Goal: Transaction & Acquisition: Download file/media

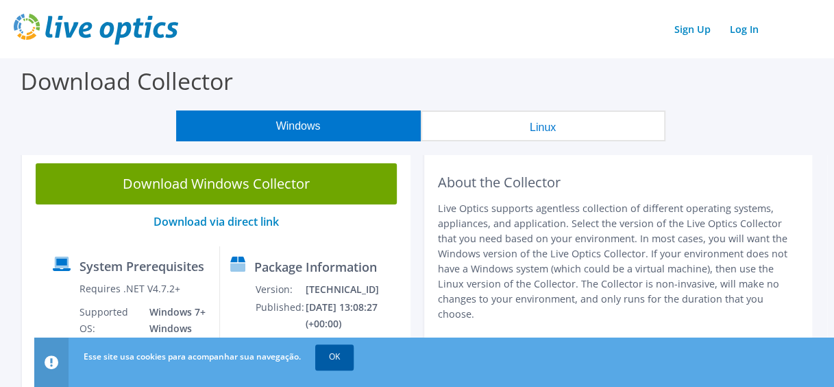
click at [323, 356] on link "OK" at bounding box center [334, 356] width 38 height 25
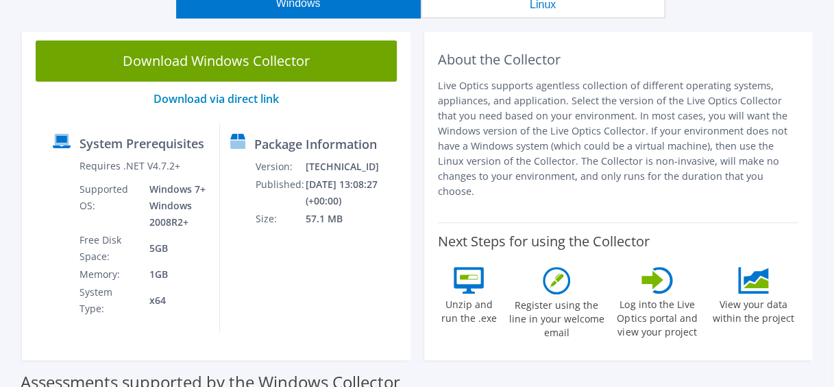
scroll to position [56, 0]
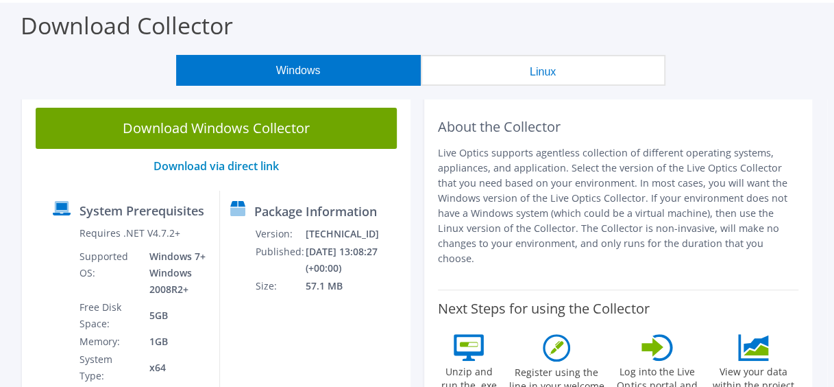
drag, startPoint x: 803, startPoint y: 245, endPoint x: 795, endPoint y: 245, distance: 7.6
click at [803, 245] on div "About the Collector Live Optics supports agentless collection of different oper…" at bounding box center [618, 260] width 389 height 333
drag, startPoint x: 712, startPoint y: 243, endPoint x: 431, endPoint y: 125, distance: 305.1
click at [431, 125] on div "About the Collector Live Optics supports agentless collection of different oper…" at bounding box center [618, 260] width 389 height 333
drag, startPoint x: 171, startPoint y: 368, endPoint x: 78, endPoint y: 252, distance: 149.3
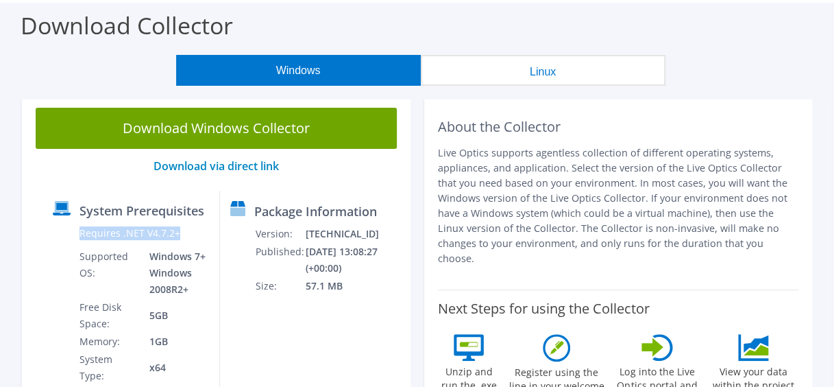
click at [78, 252] on div "System Prerequisites Requires .NET V4.7.2+ Supported OS: Windows 7+ Windows 200…" at bounding box center [132, 295] width 178 height 209
drag, startPoint x: 78, startPoint y: 252, endPoint x: 222, endPoint y: 317, distance: 158.0
click at [209, 317] on td "5GB" at bounding box center [174, 315] width 70 height 34
click at [335, 320] on div "Package Information Version: [TECHNICAL_ID] Published: [DATE] 13:08:27 (+00:00)…" at bounding box center [305, 295] width 170 height 209
click at [320, 348] on div "Package Information Version: [TECHNICAL_ID] Published: [DATE] 13:08:27 (+00:00)…" at bounding box center [305, 295] width 170 height 209
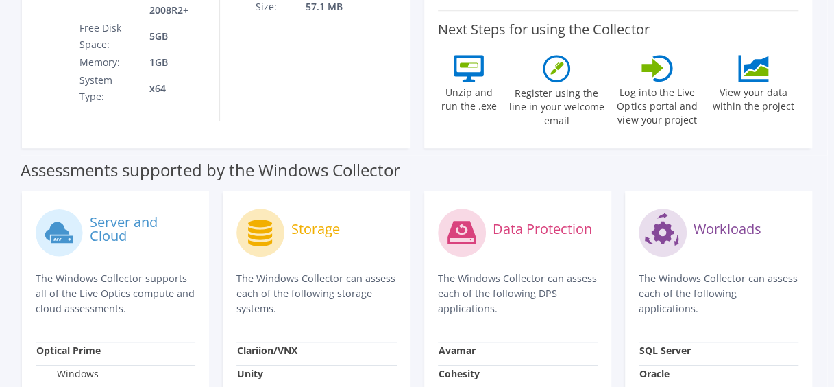
scroll to position [0, 0]
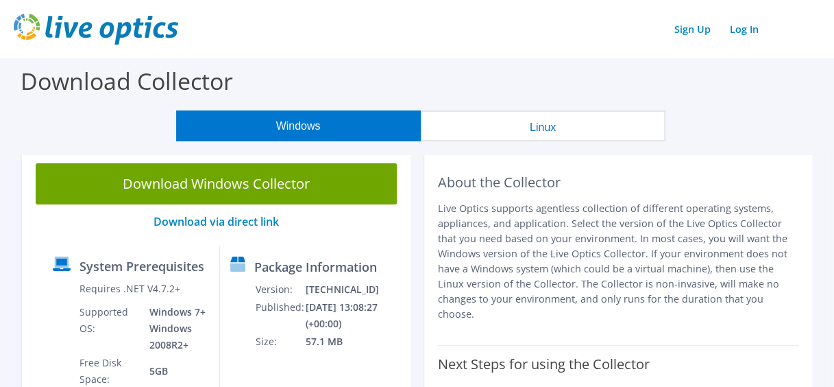
drag, startPoint x: 526, startPoint y: 207, endPoint x: 446, endPoint y: 250, distance: 90.2
click at [506, 219] on p "Live Optics supports agentless collection of different operating systems, appli…" at bounding box center [618, 261] width 361 height 121
drag, startPoint x: 446, startPoint y: 250, endPoint x: 753, endPoint y: 270, distance: 307.8
click at [753, 270] on p "Live Optics supports agentless collection of different operating systems, appli…" at bounding box center [618, 261] width 361 height 121
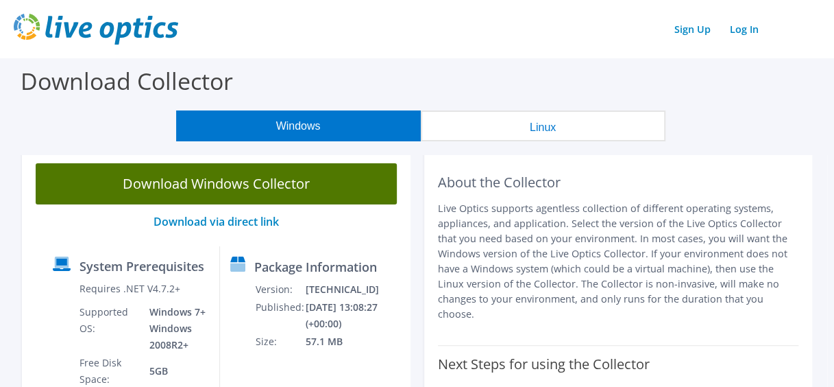
drag, startPoint x: 745, startPoint y: 303, endPoint x: 311, endPoint y: 180, distance: 450.3
click at [311, 180] on div "Download Windows Collector Download via direct link System Prerequisites Requir…" at bounding box center [417, 319] width 804 height 340
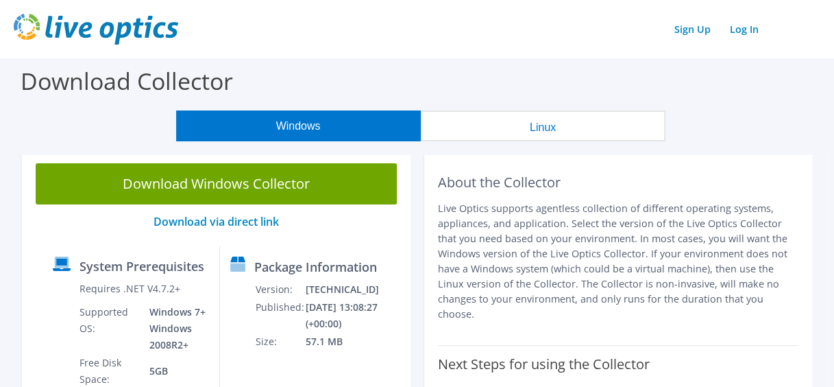
click at [532, 247] on p "Live Optics supports agentless collection of different operating systems, appli…" at bounding box center [618, 261] width 361 height 121
drag, startPoint x: 731, startPoint y: 298, endPoint x: 443, endPoint y: 163, distance: 318.0
click at [443, 163] on div "About the Collector Live Optics supports agentless collection of different oper…" at bounding box center [618, 247] width 361 height 168
drag, startPoint x: 443, startPoint y: 163, endPoint x: 713, endPoint y: 241, distance: 281.2
click at [713, 241] on p "Live Optics supports agentless collection of different operating systems, appli…" at bounding box center [618, 261] width 361 height 121
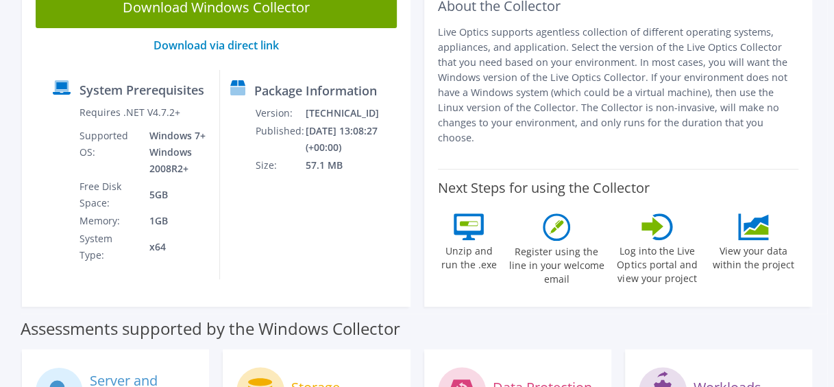
scroll to position [124, 0]
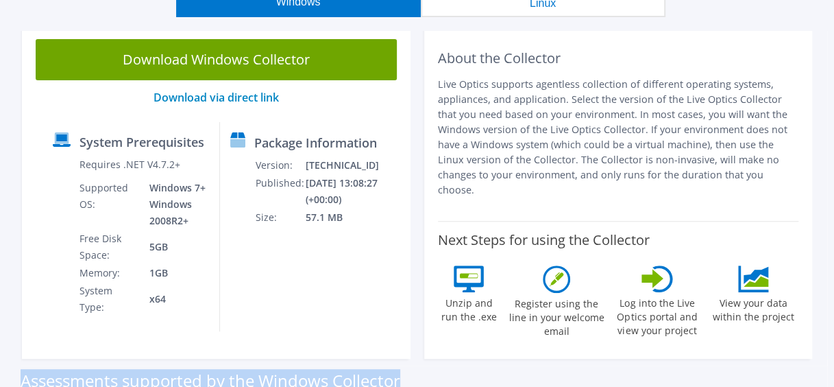
drag, startPoint x: 475, startPoint y: 355, endPoint x: -3, endPoint y: 340, distance: 478.1
click at [0, 263] on html "Sign Up Log In Download Collector Windows Linux Download Windows Collector Down…" at bounding box center [417, 69] width 834 height 387
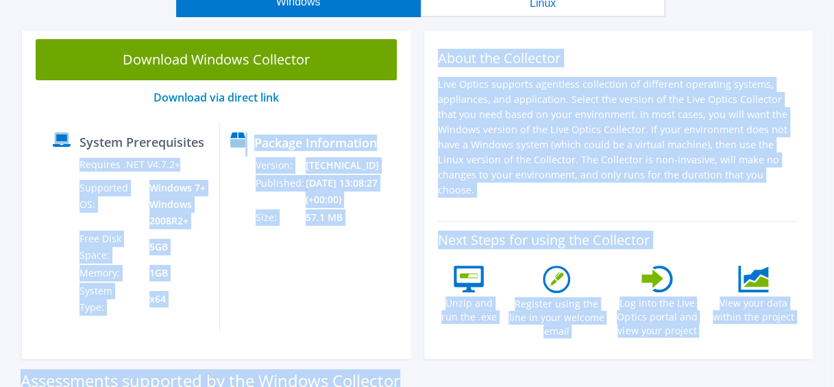
click at [186, 223] on td "Windows 7+ Windows 2008R2+" at bounding box center [174, 204] width 70 height 51
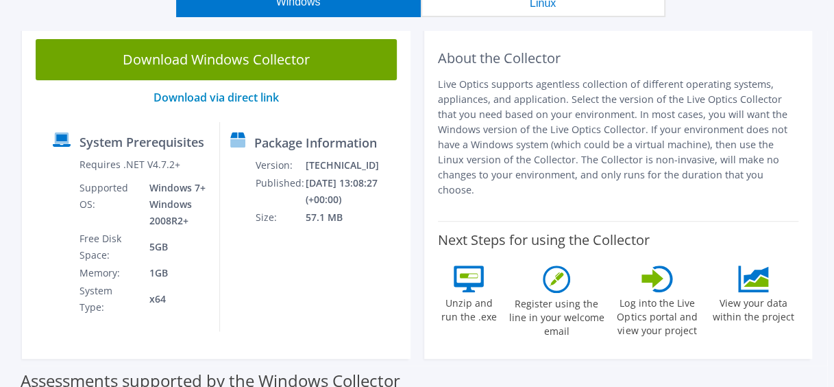
click at [209, 284] on td "x64" at bounding box center [174, 299] width 70 height 34
click at [374, 226] on td "57.1 MB" at bounding box center [354, 217] width 99 height 18
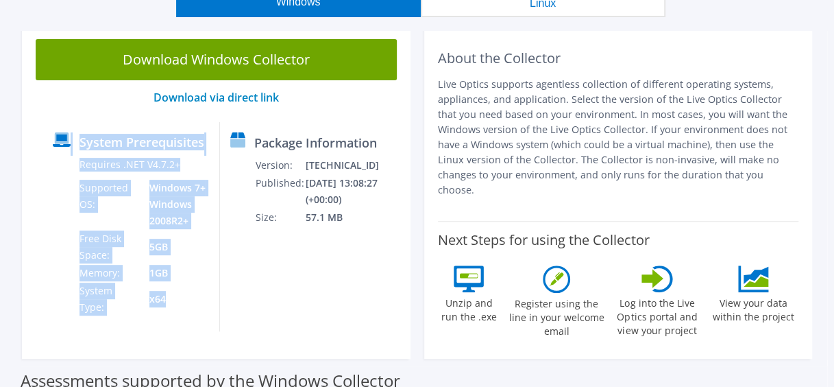
drag, startPoint x: 178, startPoint y: 292, endPoint x: 62, endPoint y: 134, distance: 195.7
click at [62, 134] on div "System Prerequisites Requires .NET V4.7.2+ Supported OS: Windows 7+ Windows 200…" at bounding box center [132, 226] width 178 height 209
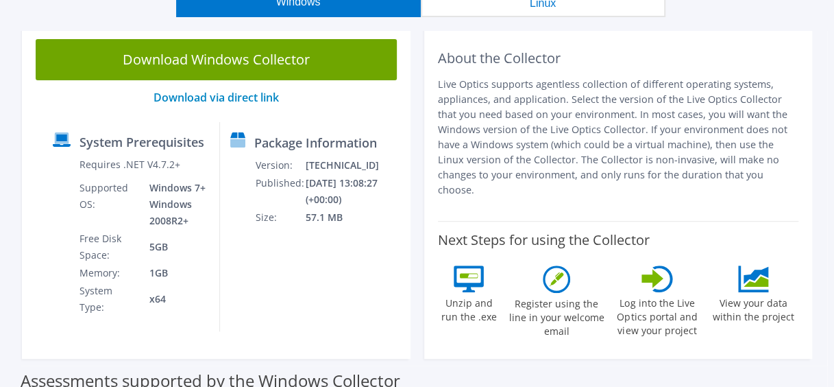
click at [784, 177] on p "Live Optics supports agentless collection of different operating systems, appli…" at bounding box center [618, 137] width 361 height 121
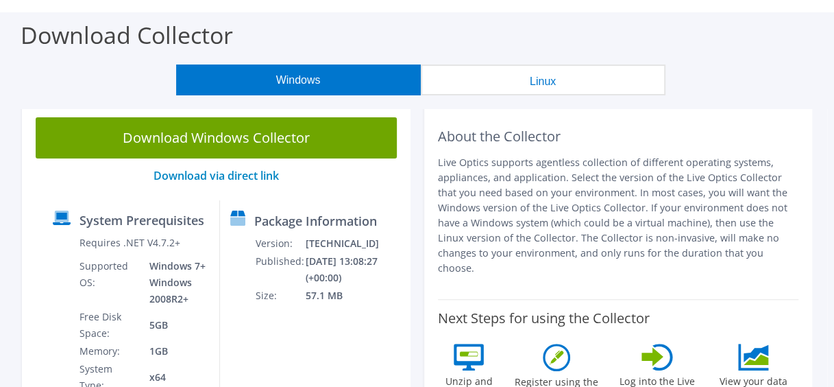
scroll to position [0, 0]
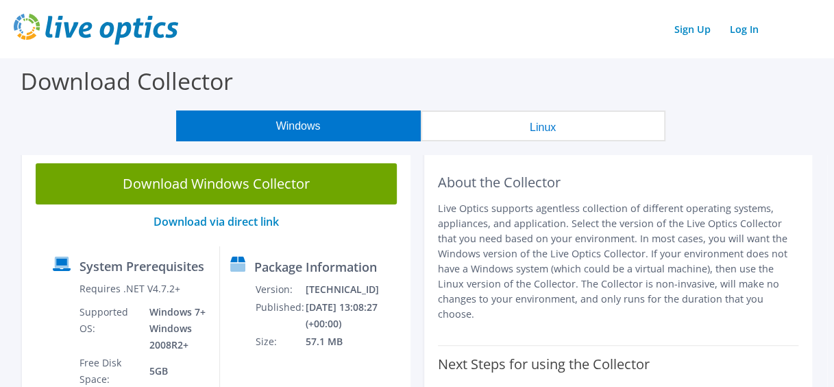
drag, startPoint x: 754, startPoint y: 86, endPoint x: 104, endPoint y: 128, distance: 651.2
click at [708, 99] on div "Download Collector" at bounding box center [417, 84] width 821 height 52
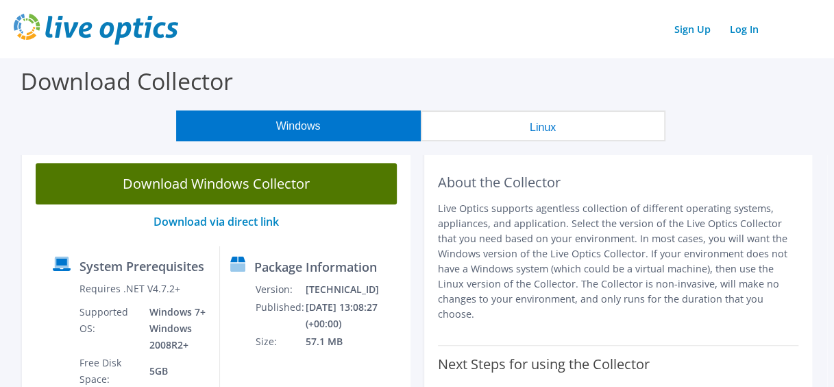
click at [222, 199] on link "Download Windows Collector" at bounding box center [216, 183] width 361 height 41
